Goal: Use online tool/utility: Use online tool/utility

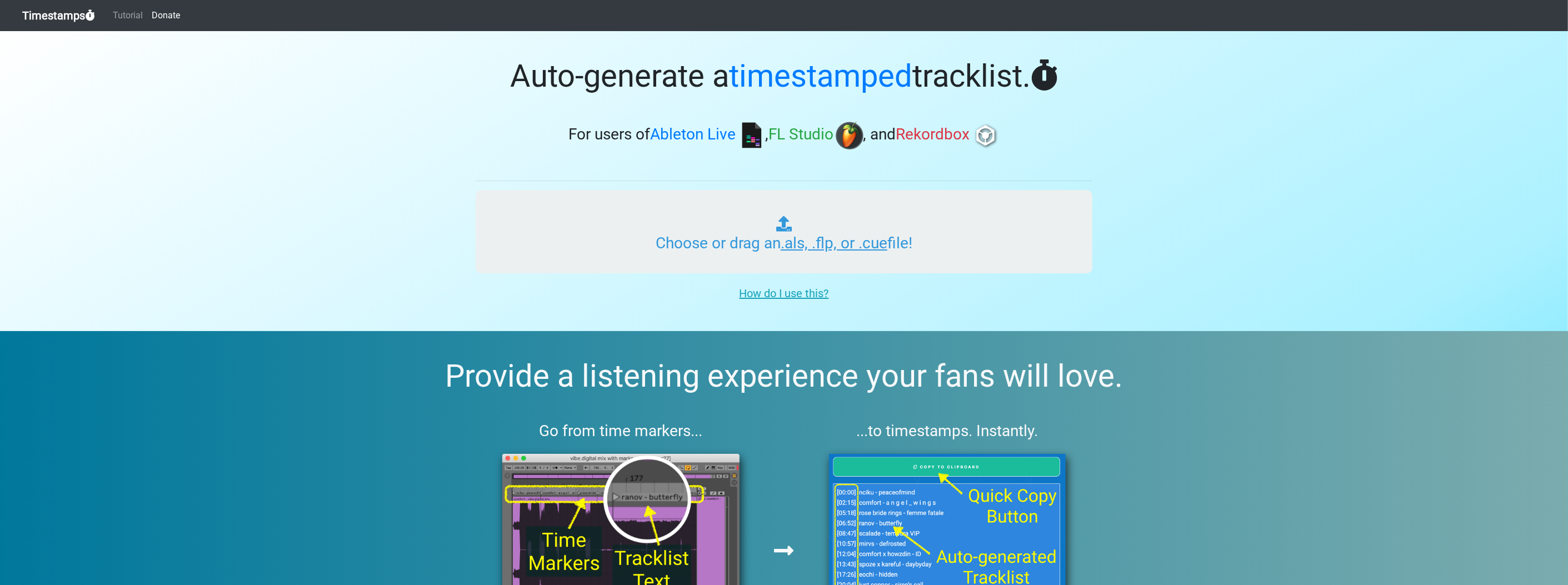
click at [756, 251] on input "Choose or drag an .als, .flp, or .cue file!" at bounding box center [784, 232] width 617 height 83
type input "C:\fakepath\zoy 1_5.flp"
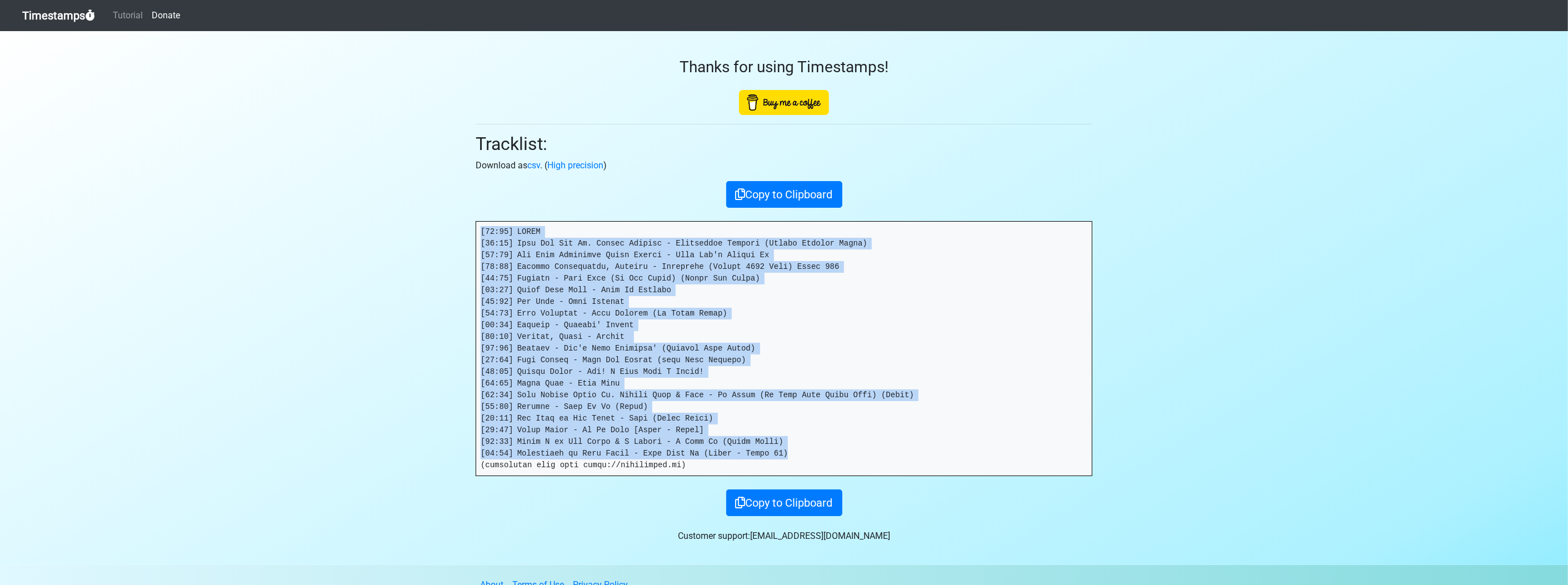
drag, startPoint x: 807, startPoint y: 455, endPoint x: 474, endPoint y: 228, distance: 403.0
click at [474, 228] on div "Thanks for using Timestamps! Tracklist: Download as csv . ( High precision ) Co…" at bounding box center [784, 273] width 634 height 486
drag, startPoint x: 474, startPoint y: 228, endPoint x: 484, endPoint y: 230, distance: 10.2
copy pre "[00:00] INTRO [00:01] Lana Del Rey Vs. Cedric Gervais - Summertime Sadness (Ced…"
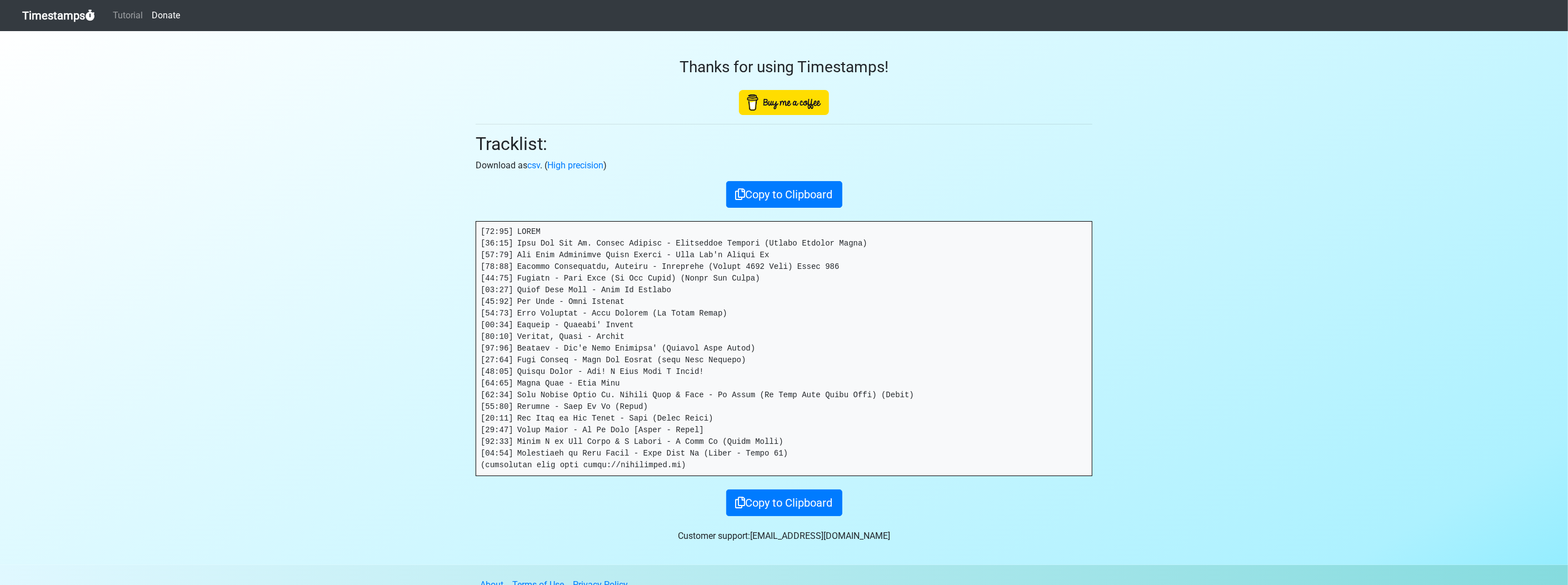
click at [340, 194] on section "Thanks for using Timestamps! Tracklist: Download as csv . ( High precision ) Co…" at bounding box center [784, 298] width 1568 height 534
click at [71, 4] on nav "Timestamps Tutorial Donate" at bounding box center [784, 15] width 1568 height 31
click at [77, 22] on link "Timestamps" at bounding box center [59, 15] width 73 height 22
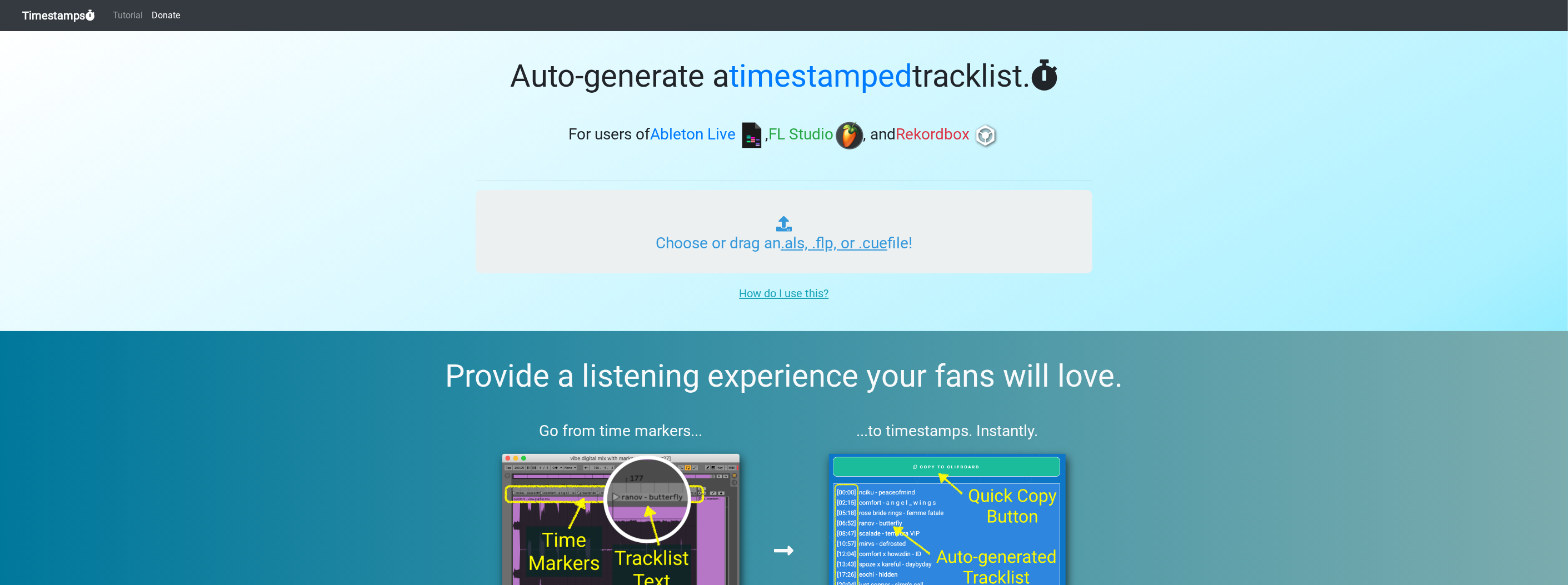
click at [764, 253] on input "Choose or drag an .als, .flp, or .cue file!" at bounding box center [784, 232] width 617 height 83
type input "C:\fakepath\zoy 1_5.flp"
click at [705, 233] on input "Choose or drag an .als, .flp, or .cue file!" at bounding box center [784, 232] width 617 height 83
type input "C:\fakepath\zoy 2_4.flp"
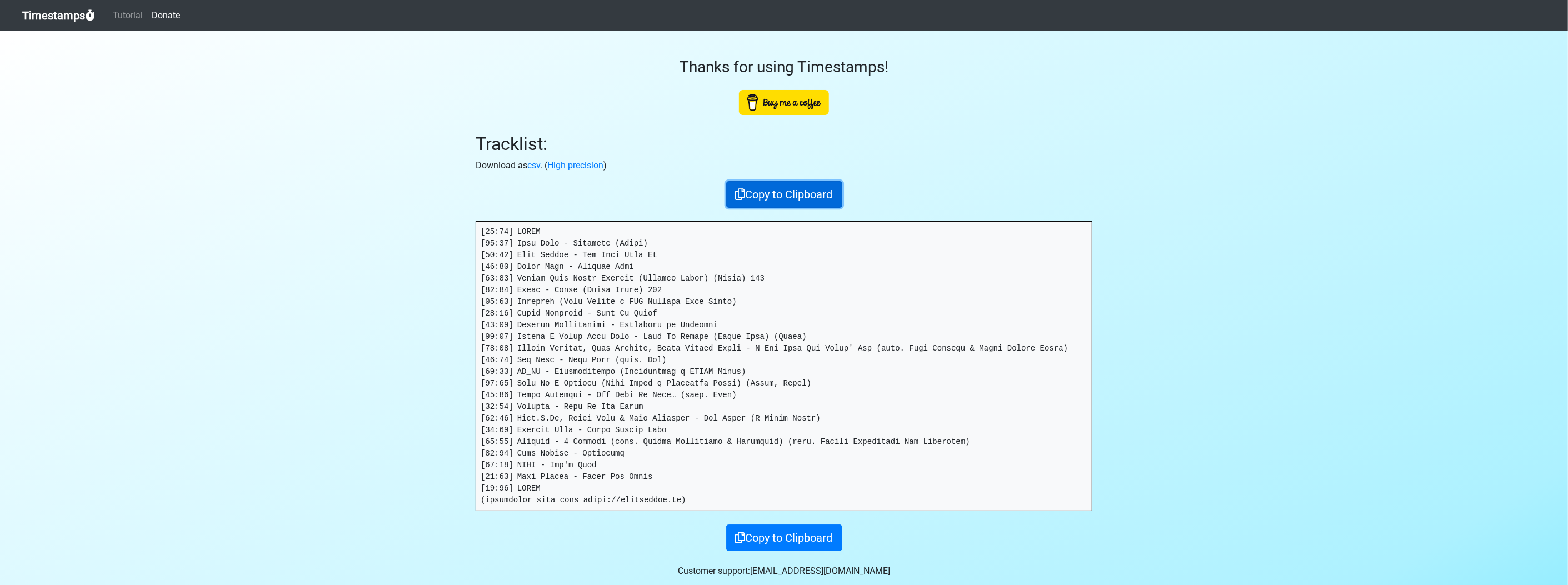
click at [807, 188] on button "Copy to Clipboard" at bounding box center [784, 194] width 116 height 27
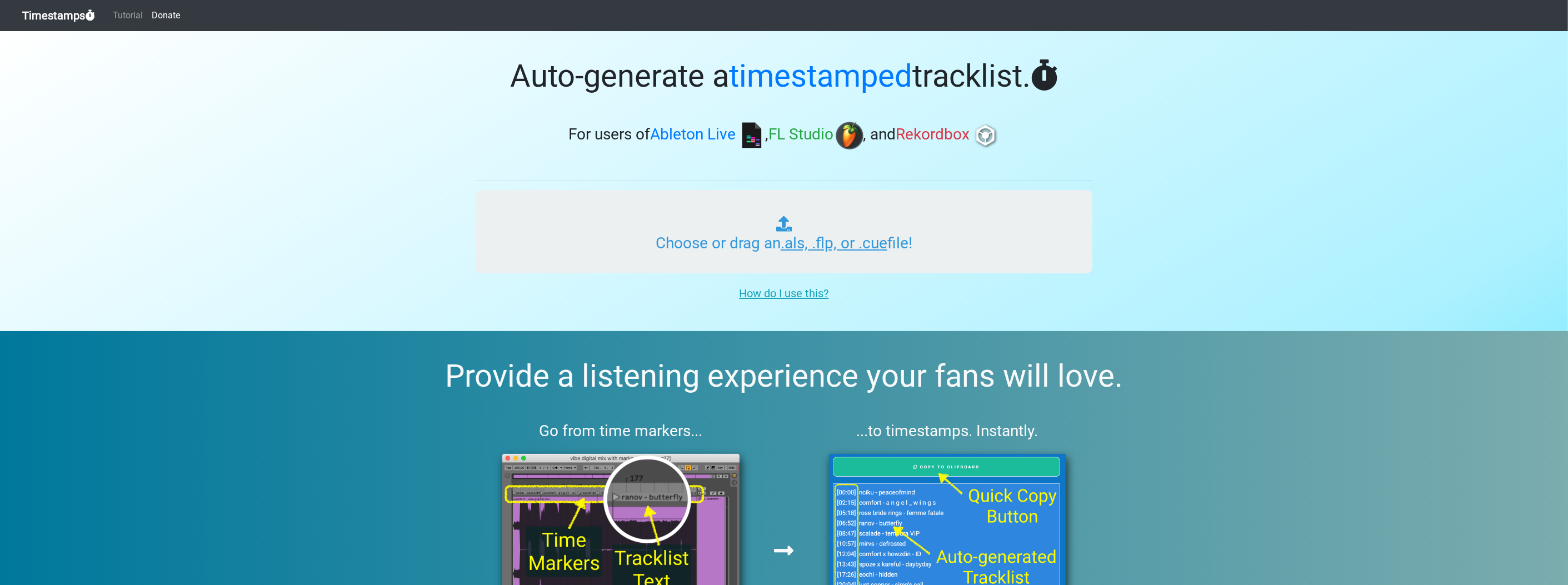
click at [593, 210] on input "Choose or drag an .als, .flp, or .cue file!" at bounding box center [784, 232] width 617 height 83
type input "C:\fakepath\fiyana 1_2.flp"
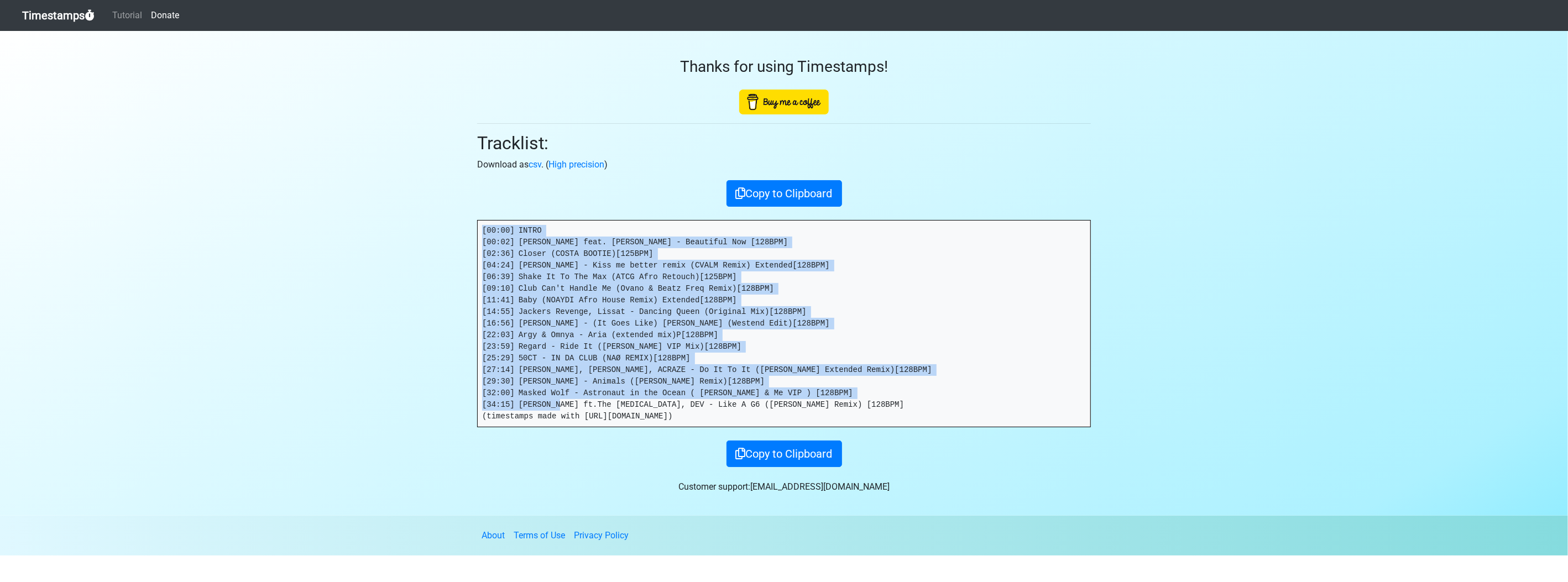
drag, startPoint x: 482, startPoint y: 225, endPoint x: 830, endPoint y: 401, distance: 390.0
click at [830, 401] on pre "[00:00] INTRO [00:02] [PERSON_NAME] feat. [PERSON_NAME] - Beautiful Now [128BPM…" at bounding box center [784, 324] width 613 height 207
drag, startPoint x: 830, startPoint y: 401, endPoint x: 597, endPoint y: 291, distance: 257.7
copy pre "[00:00] INTRO [00:02] [PERSON_NAME] feat. [PERSON_NAME] - Beautiful Now [128BPM…"
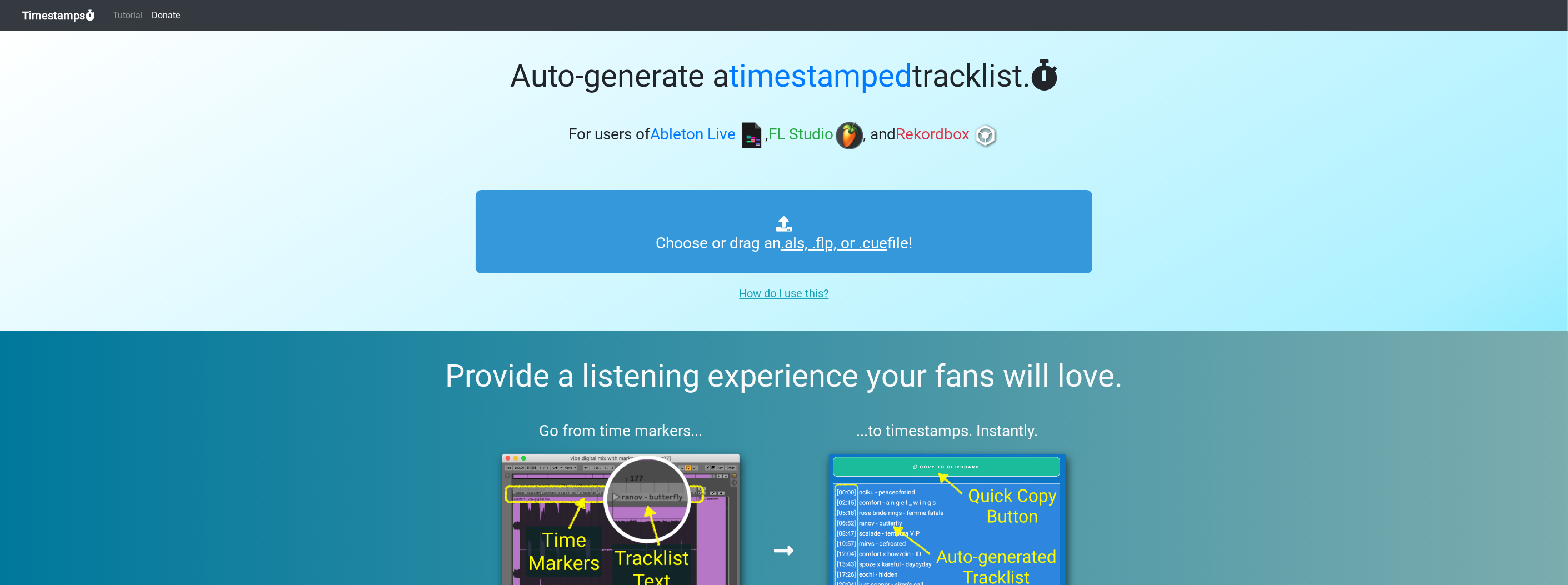
type input "C:\fakepath\fiyana 1_2.flp"
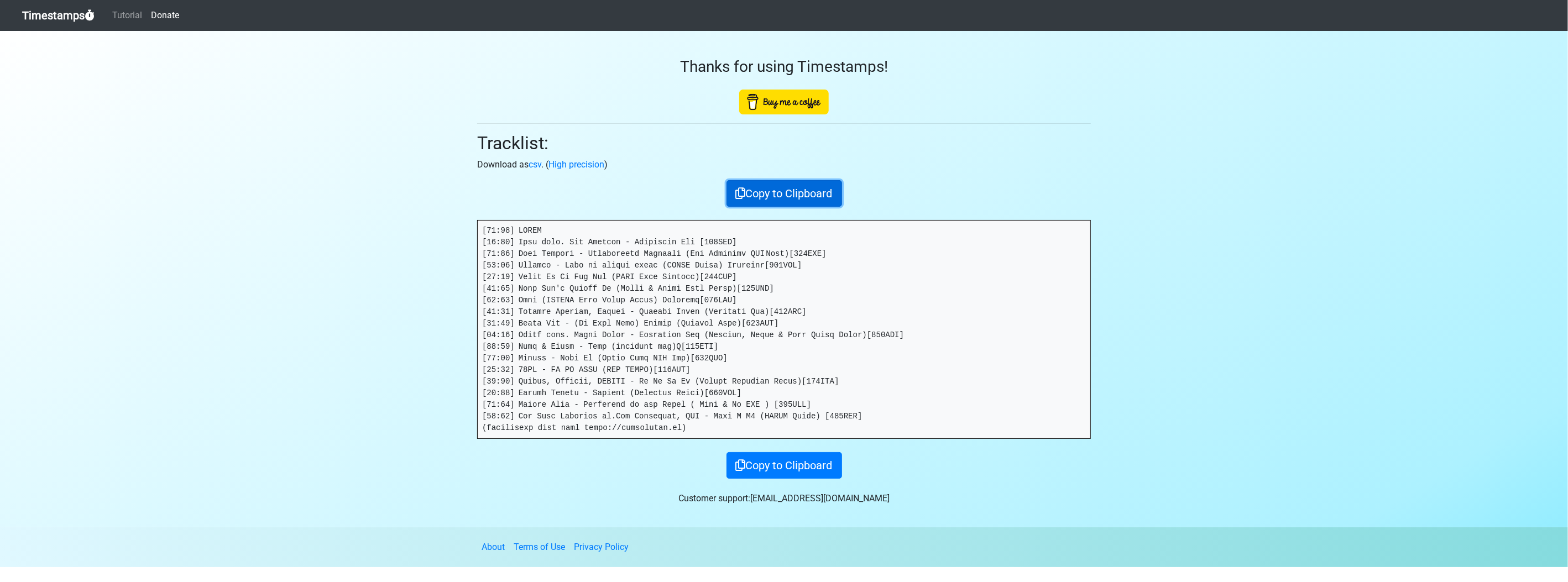
click at [801, 188] on button "Copy to Clipboard" at bounding box center [784, 193] width 116 height 26
